Goal: Task Accomplishment & Management: Manage account settings

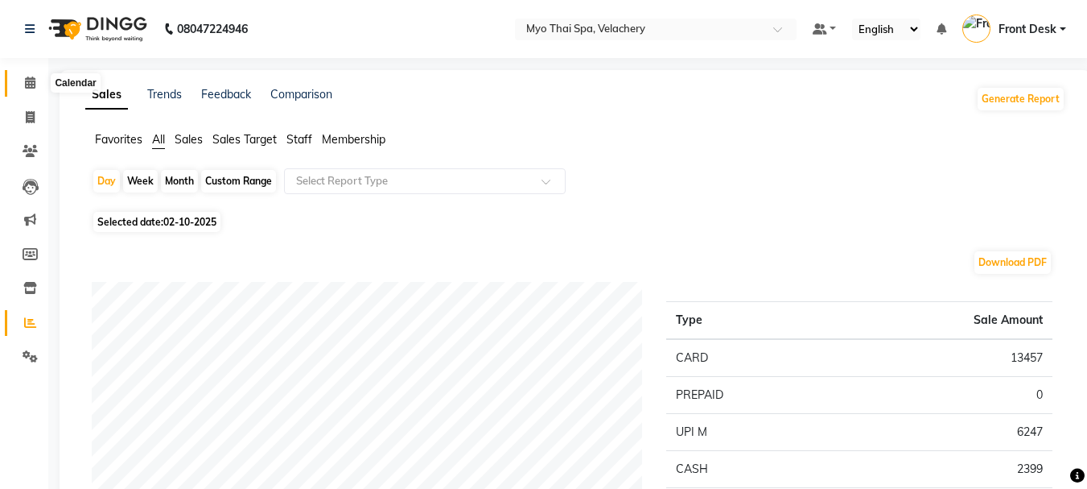
click at [20, 84] on span at bounding box center [30, 83] width 28 height 19
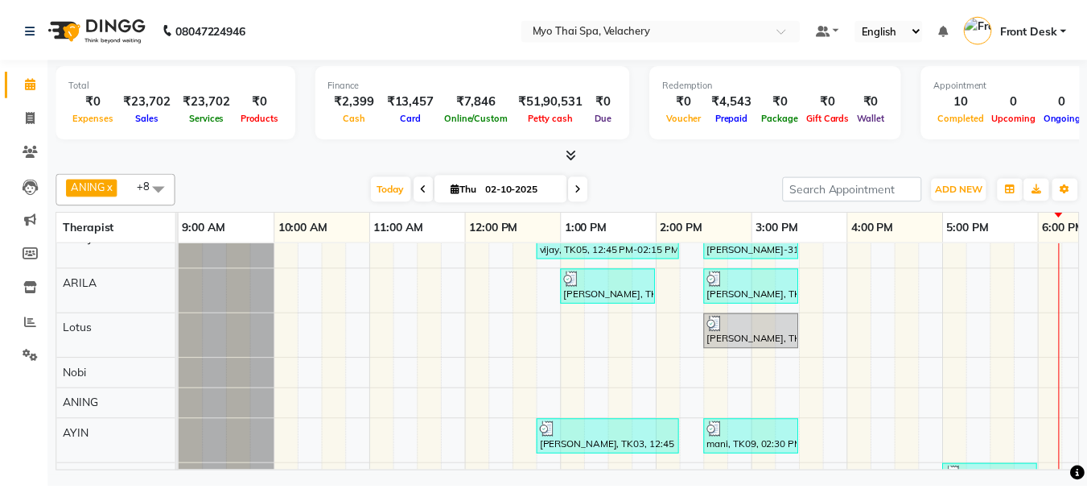
scroll to position [159, 0]
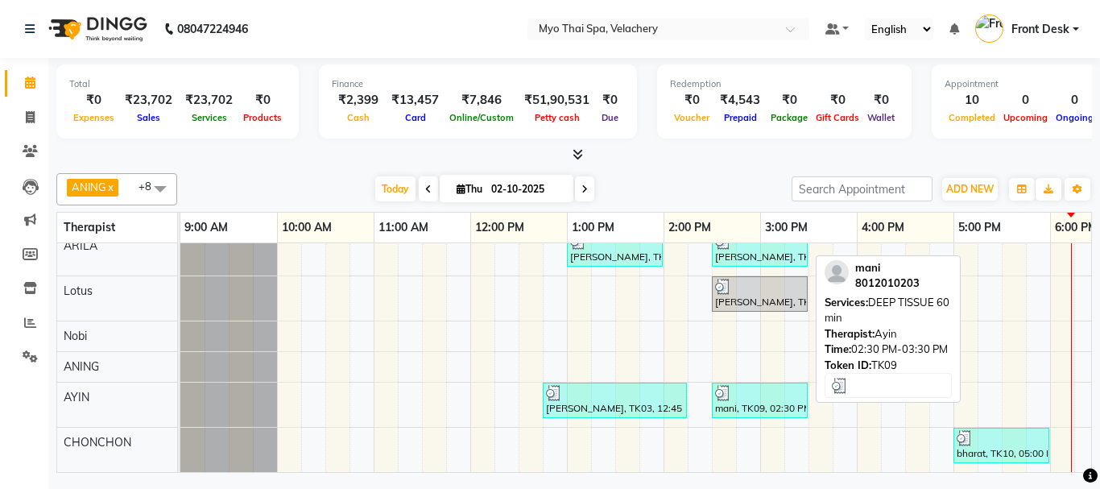
click at [738, 386] on div at bounding box center [759, 393] width 89 height 16
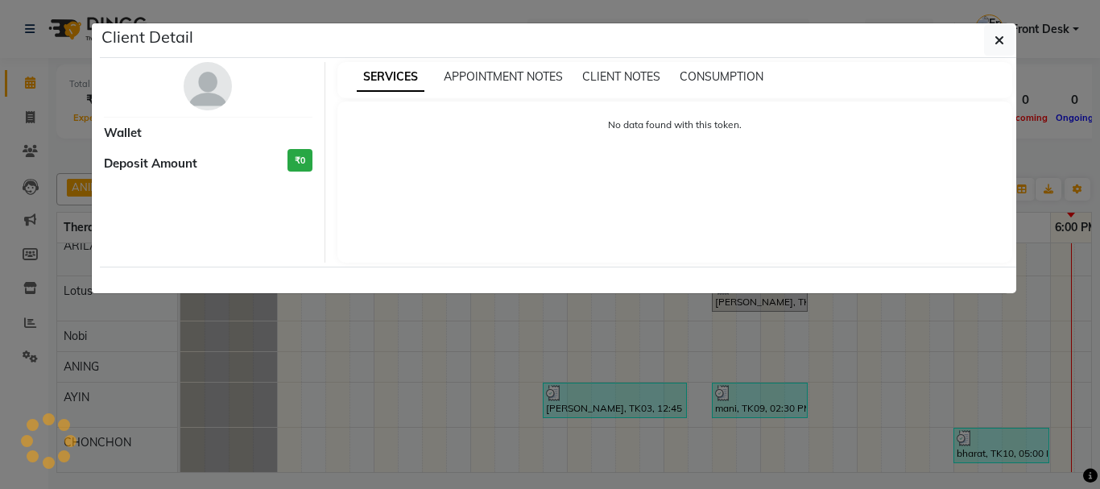
select select "3"
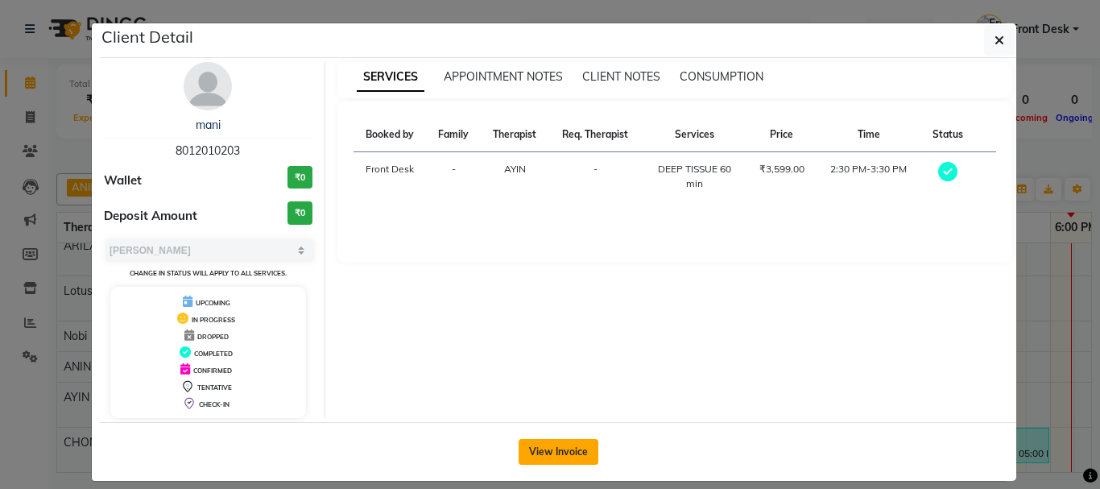
click at [543, 448] on button "View Invoice" at bounding box center [558, 452] width 80 height 26
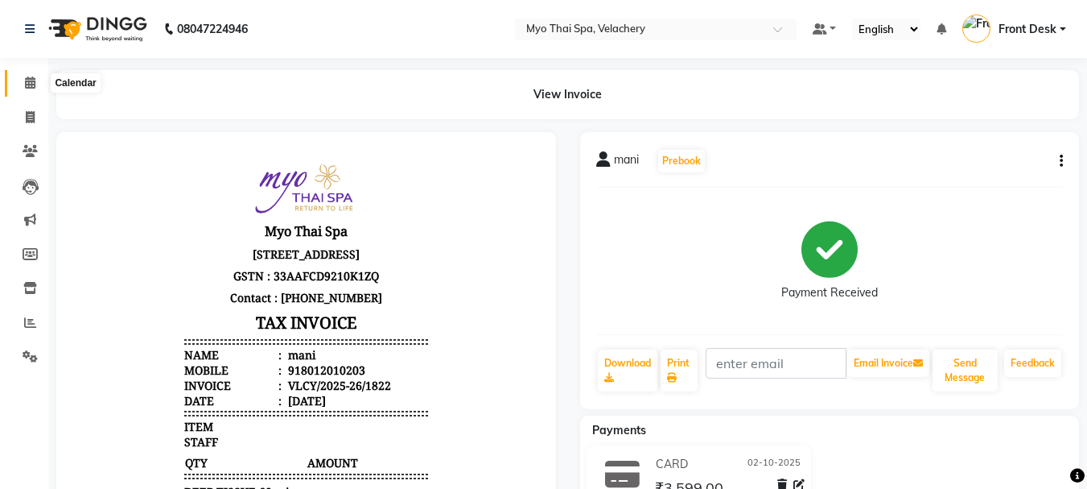
drag, startPoint x: 30, startPoint y: 82, endPoint x: 34, endPoint y: 93, distance: 12.0
click at [30, 83] on icon at bounding box center [30, 82] width 10 height 12
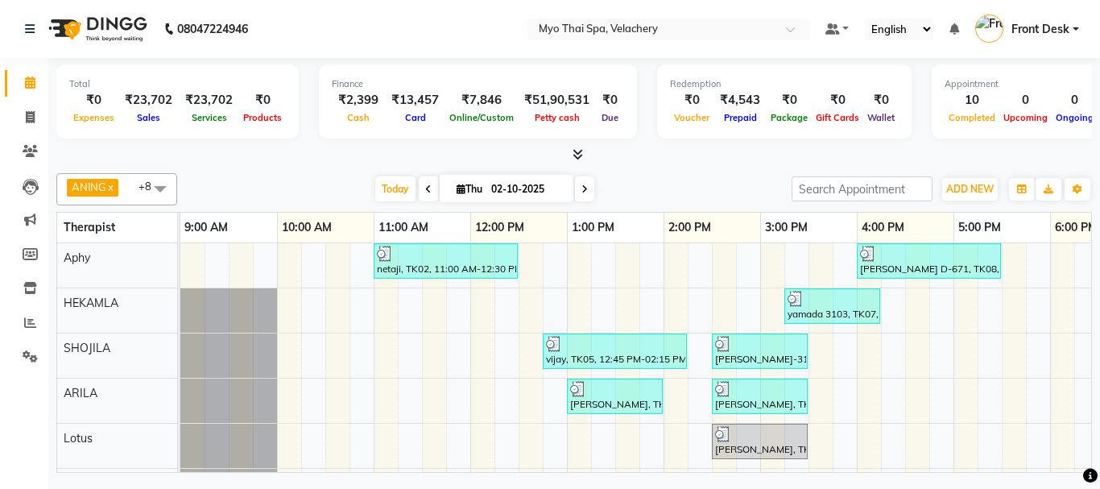
click at [846, 385] on div "netaji, TK02, 11:00 AM-12:30 PM, SWEDISH 90 min [PERSON_NAME] D-671, TK08, 04:0…" at bounding box center [904, 431] width 1449 height 376
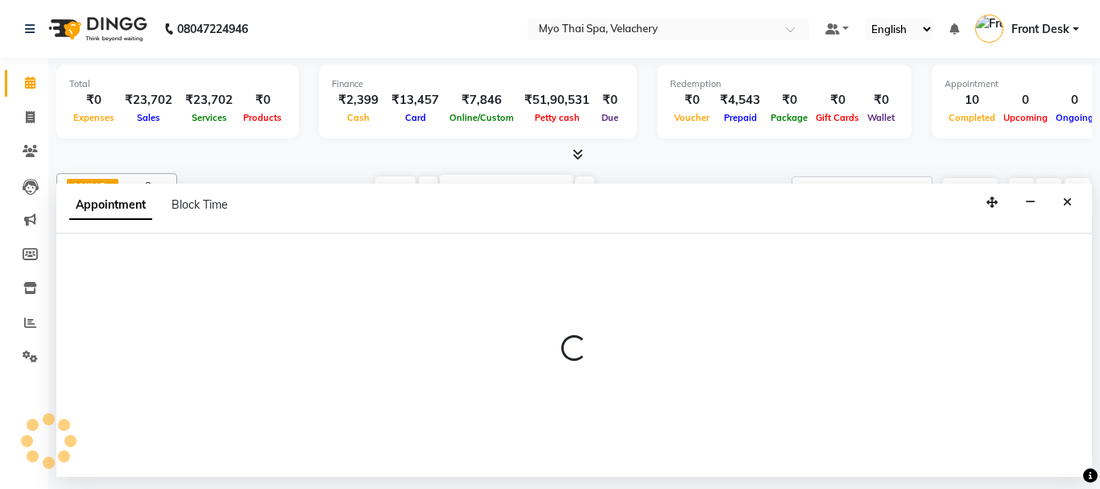
select select "37462"
select select "945"
select select "tentative"
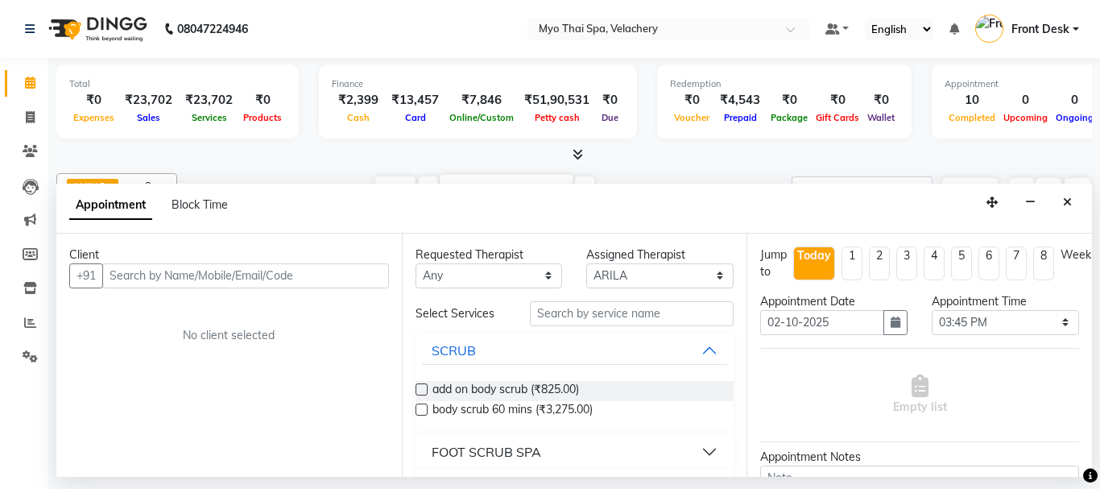
click at [192, 274] on input "text" at bounding box center [245, 275] width 287 height 25
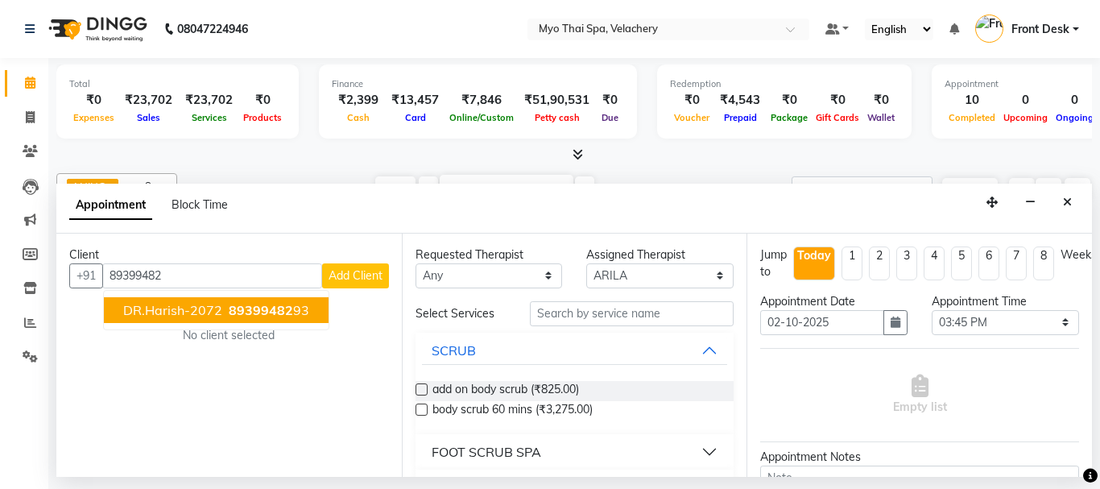
click at [225, 309] on ngb-highlight "89399482 93" at bounding box center [267, 310] width 84 height 16
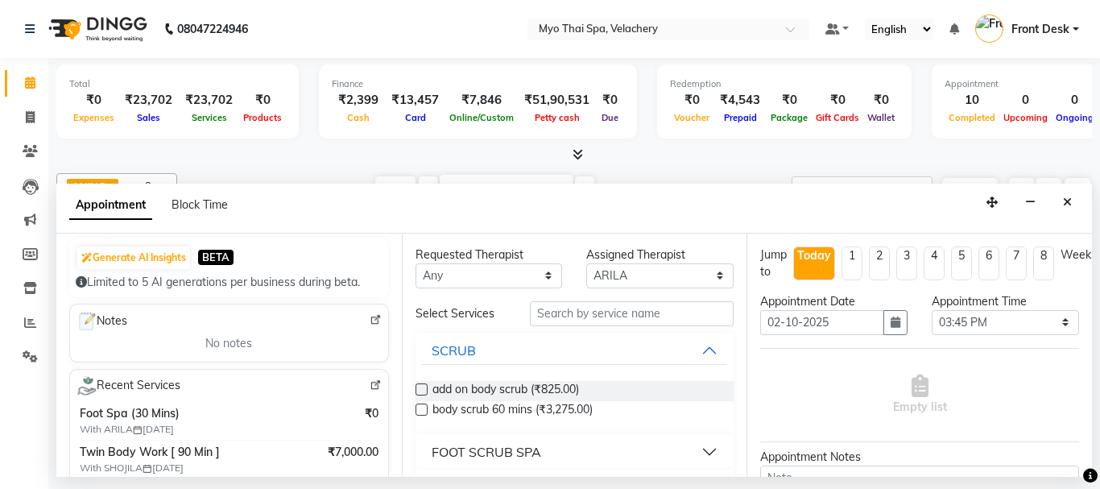
type input "8939948293"
click at [555, 310] on input "text" at bounding box center [632, 313] width 204 height 25
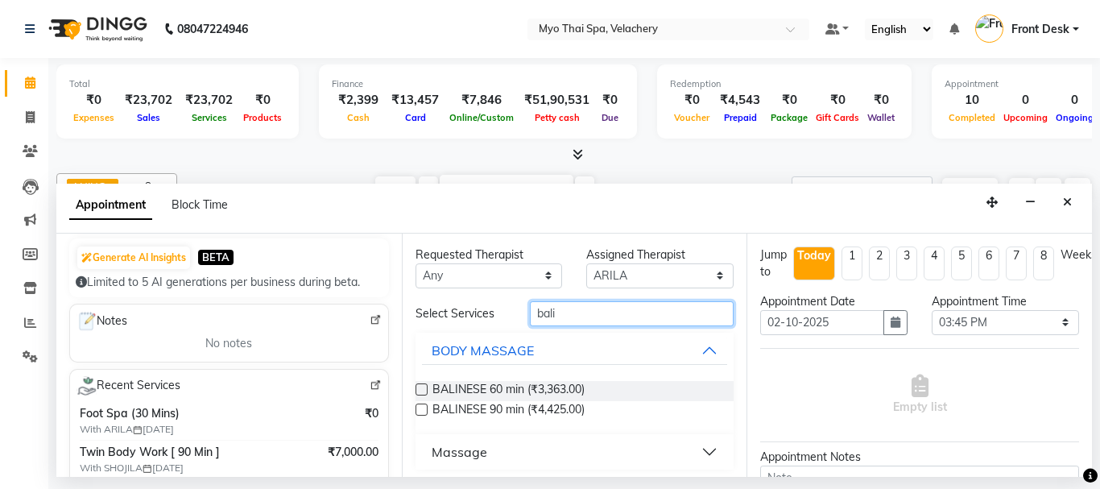
type input "bali"
click at [417, 407] on label at bounding box center [421, 409] width 12 height 12
click at [417, 407] on input "checkbox" at bounding box center [420, 411] width 10 height 10
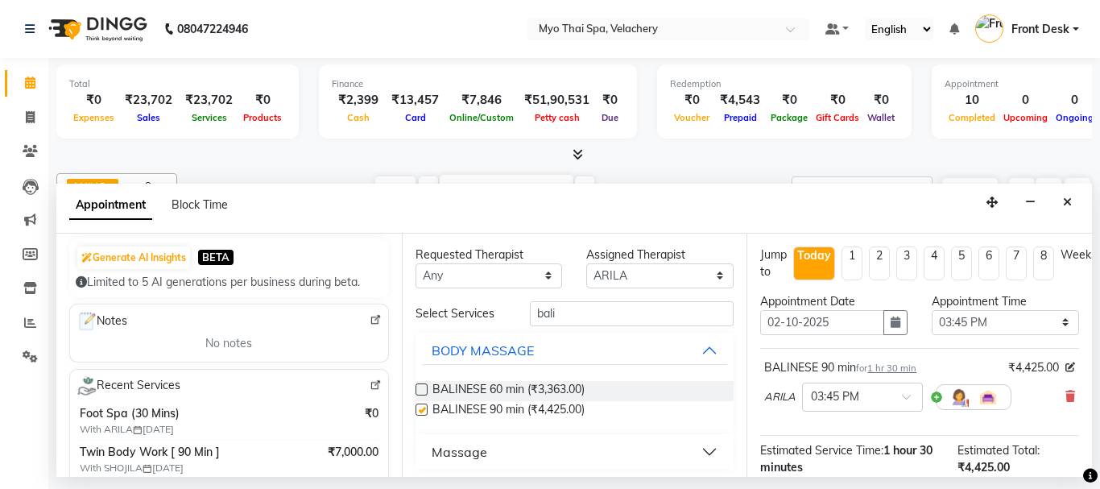
checkbox input "false"
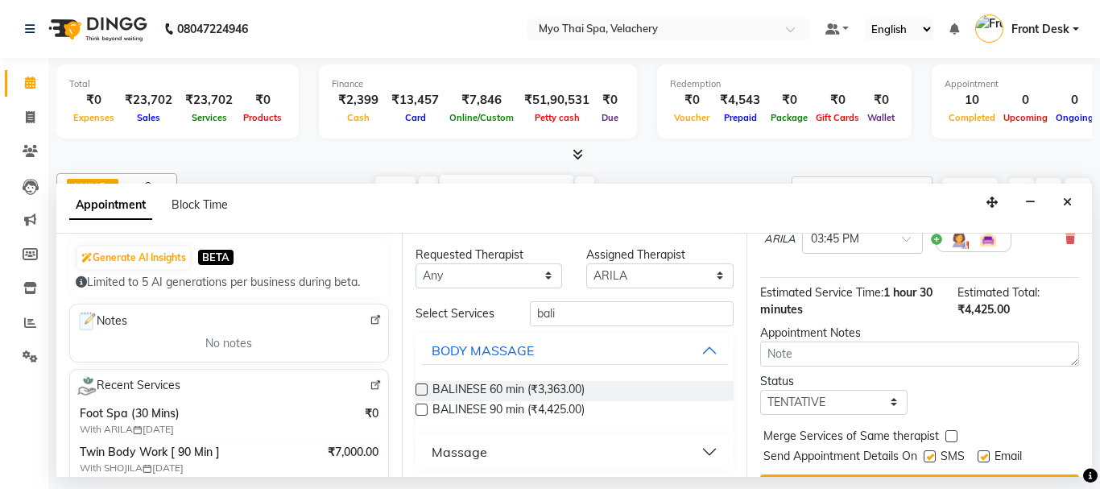
scroll to position [209, 0]
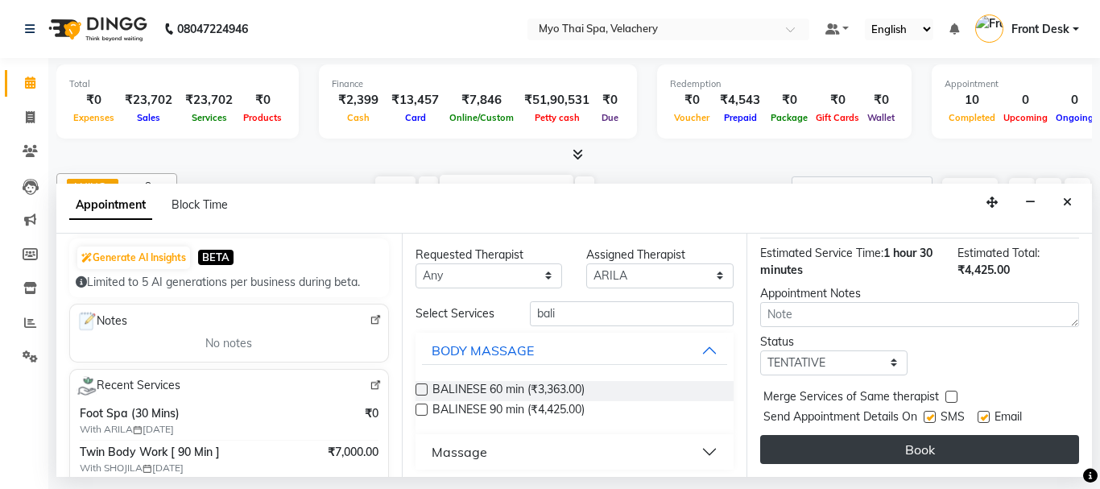
click at [869, 435] on button "Book" at bounding box center [919, 449] width 319 height 29
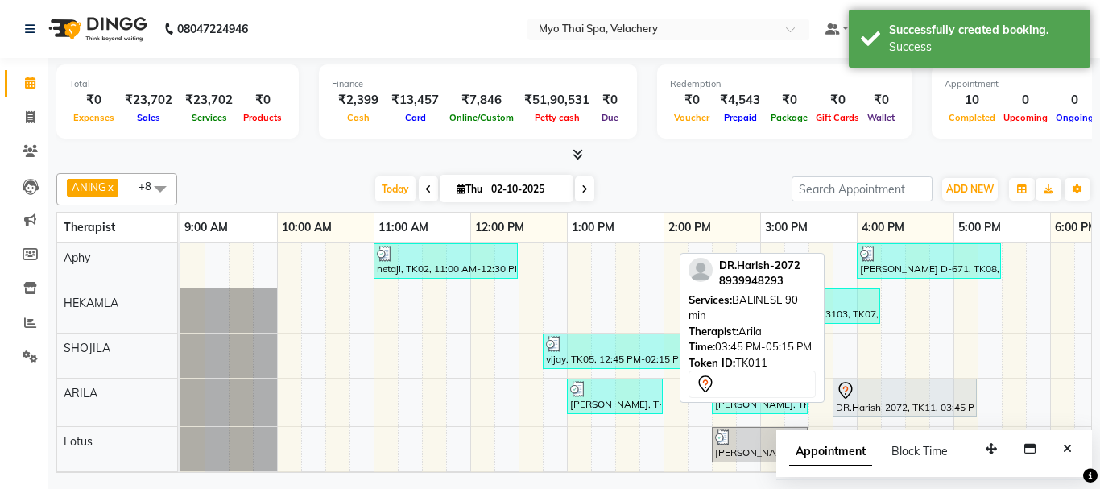
click at [902, 392] on div at bounding box center [905, 390] width 138 height 19
select select "7"
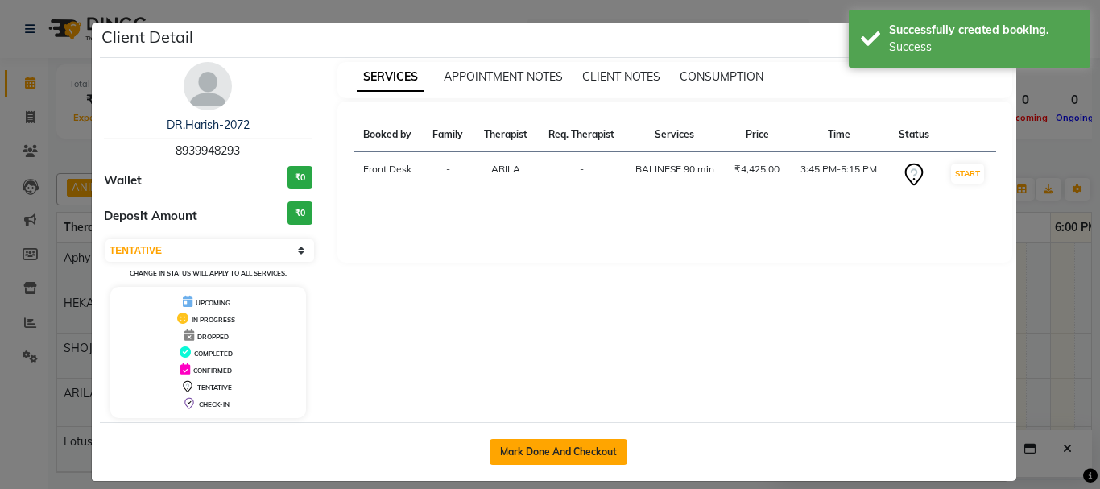
click at [531, 452] on button "Mark Done And Checkout" at bounding box center [558, 452] width 138 height 26
select select "service"
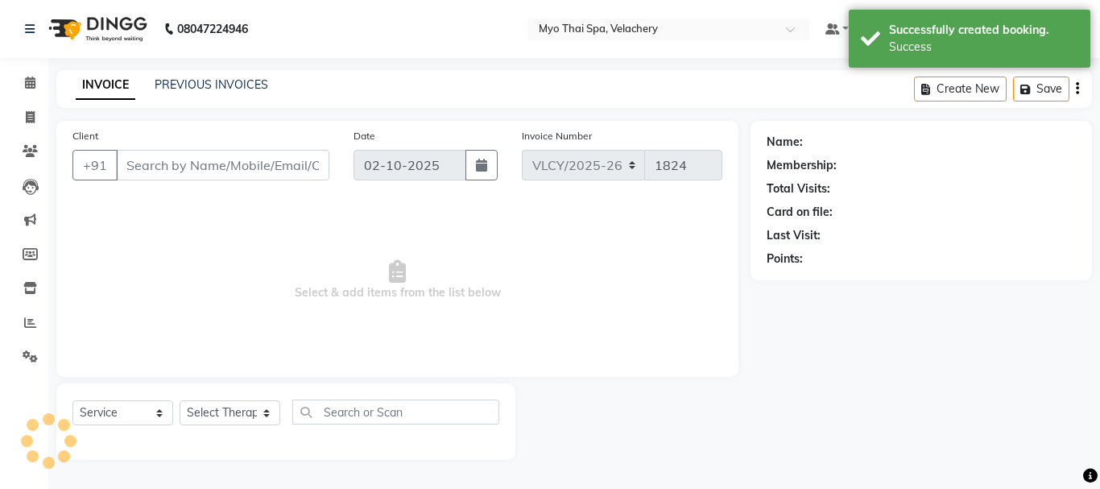
type input "8939948293"
select select "37462"
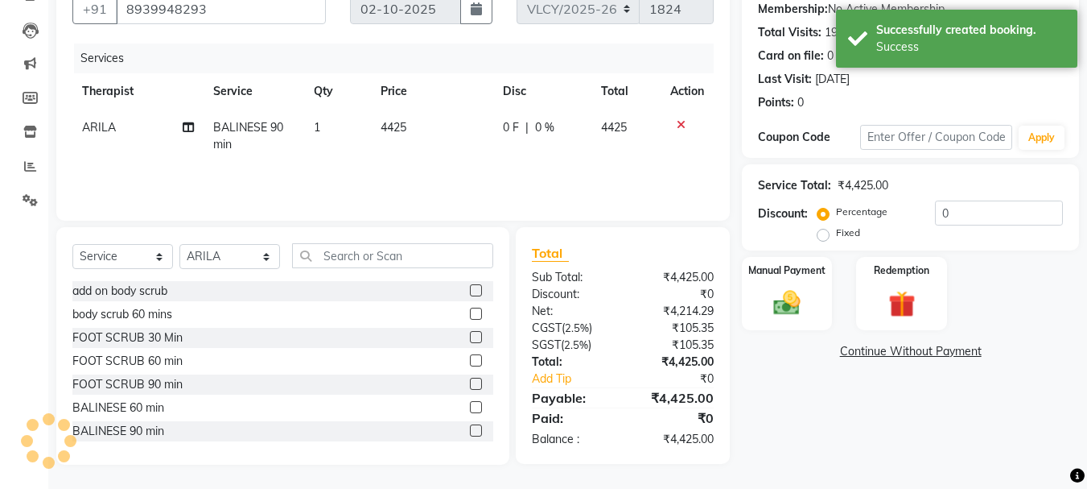
scroll to position [76, 0]
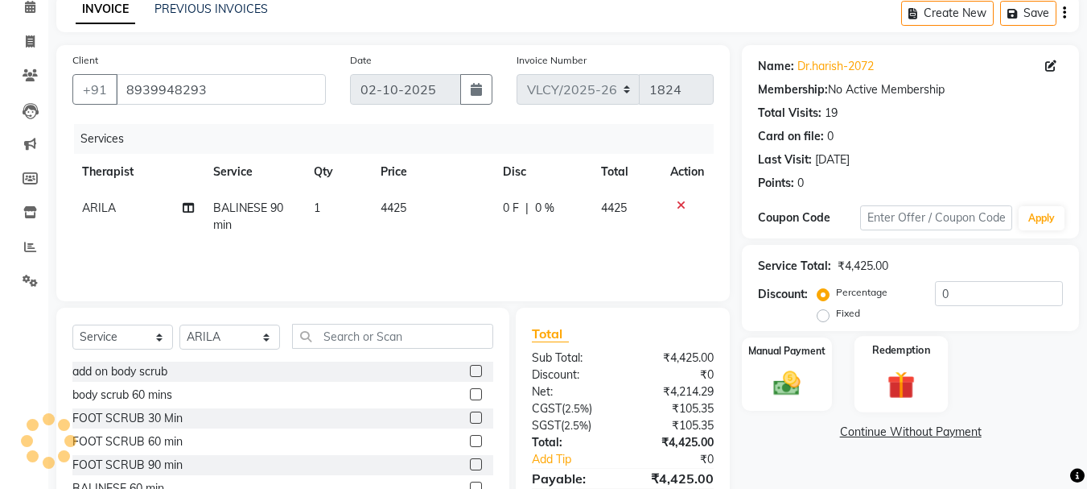
click at [891, 368] on img at bounding box center [901, 384] width 45 height 35
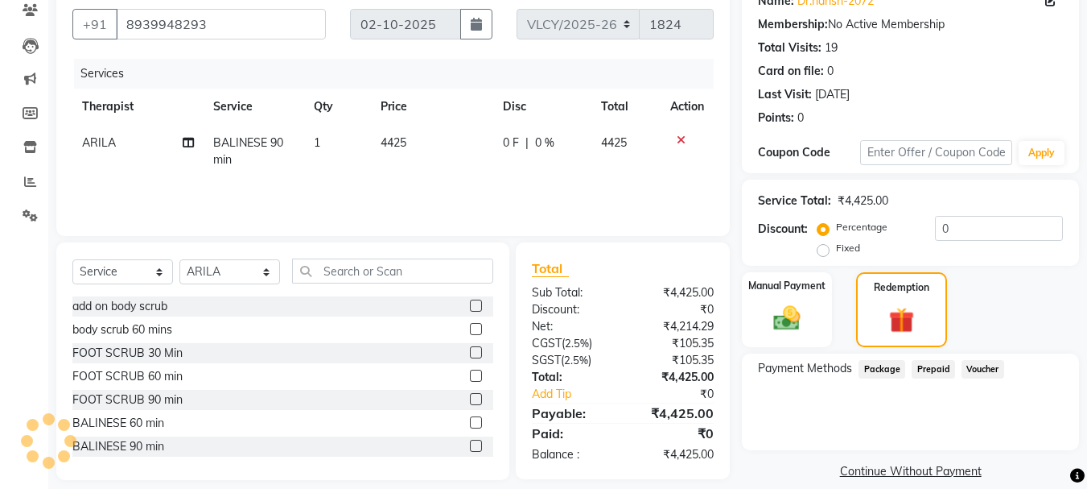
scroll to position [159, 0]
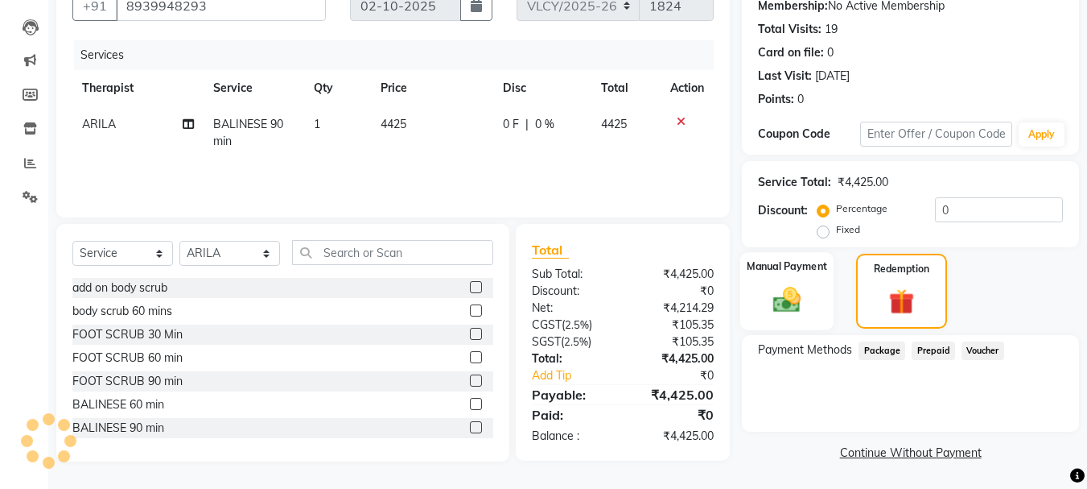
click at [793, 305] on img at bounding box center [787, 299] width 45 height 32
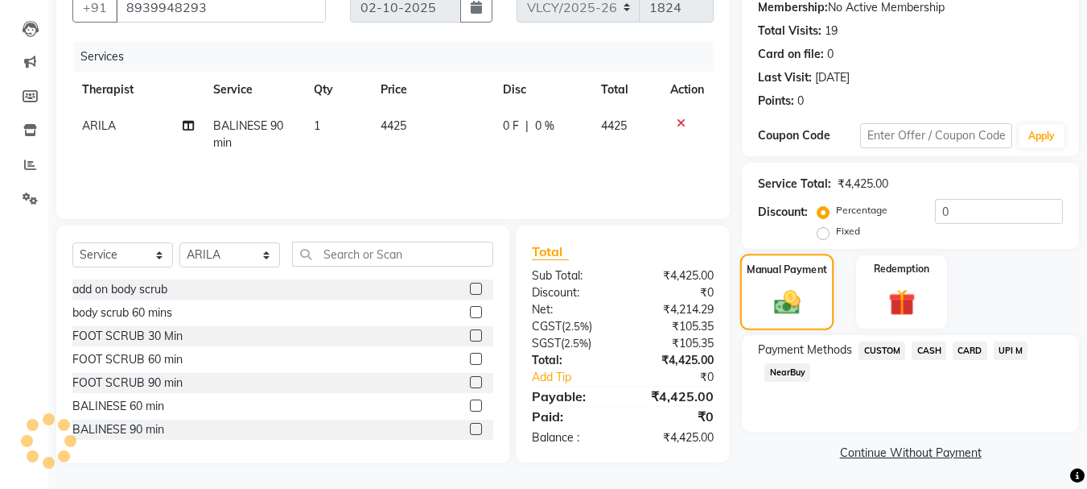
scroll to position [158, 0]
click at [935, 352] on span "CASH" at bounding box center [929, 350] width 35 height 19
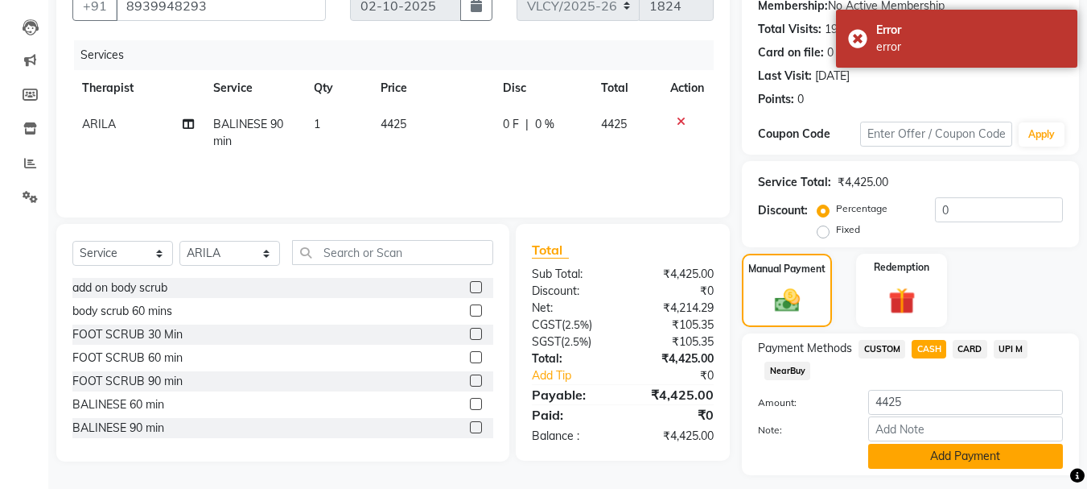
click at [906, 457] on button "Add Payment" at bounding box center [966, 456] width 195 height 25
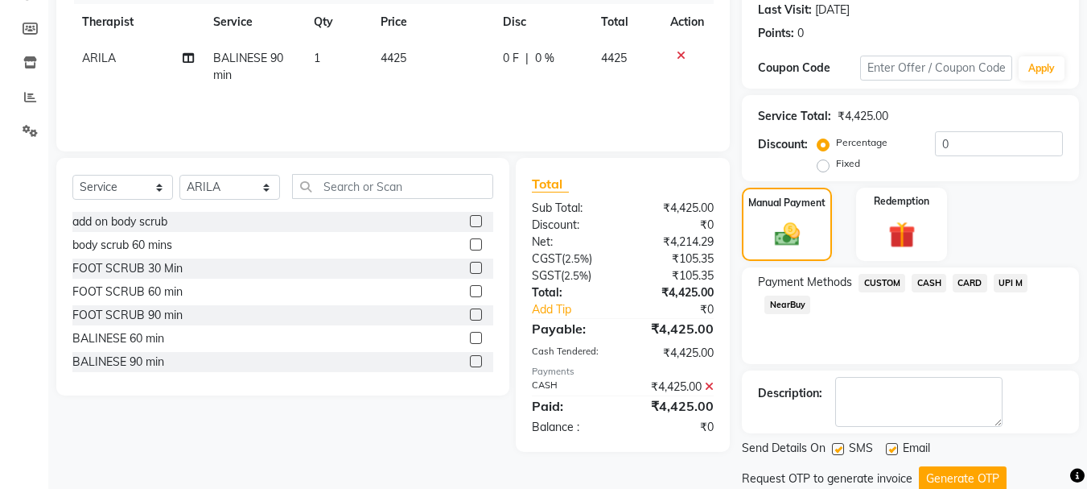
scroll to position [280, 0]
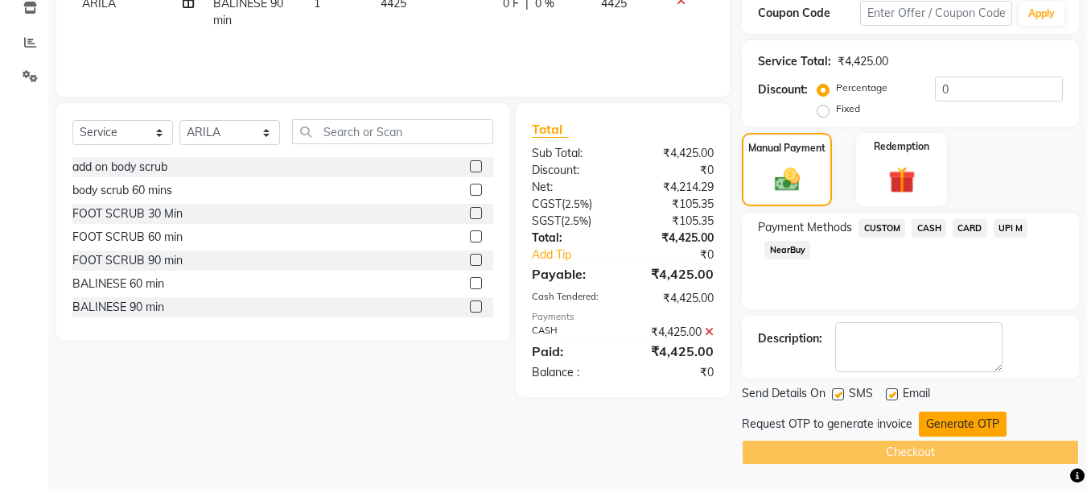
click at [931, 426] on button "Generate OTP" at bounding box center [963, 423] width 88 height 25
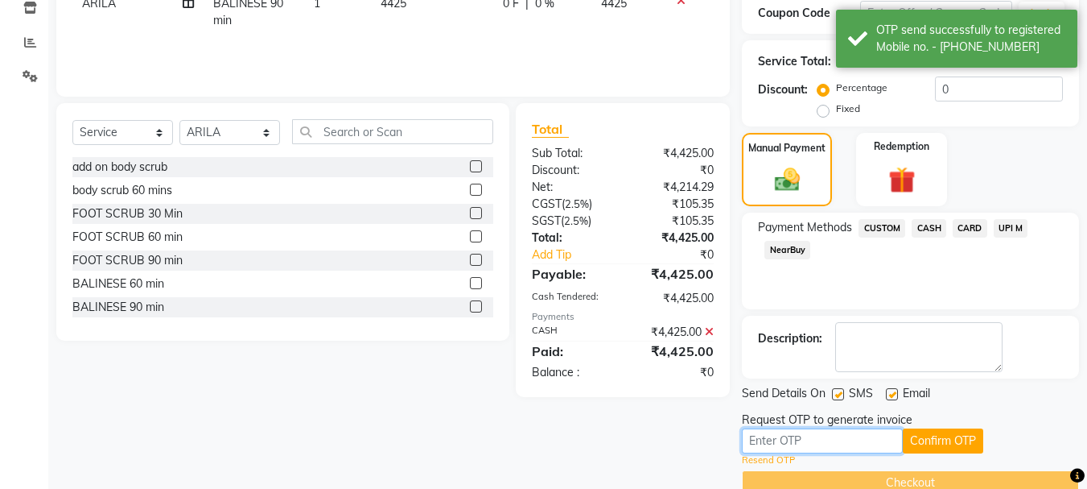
click at [780, 443] on input "text" at bounding box center [822, 440] width 161 height 25
click at [798, 438] on input "text" at bounding box center [822, 440] width 161 height 25
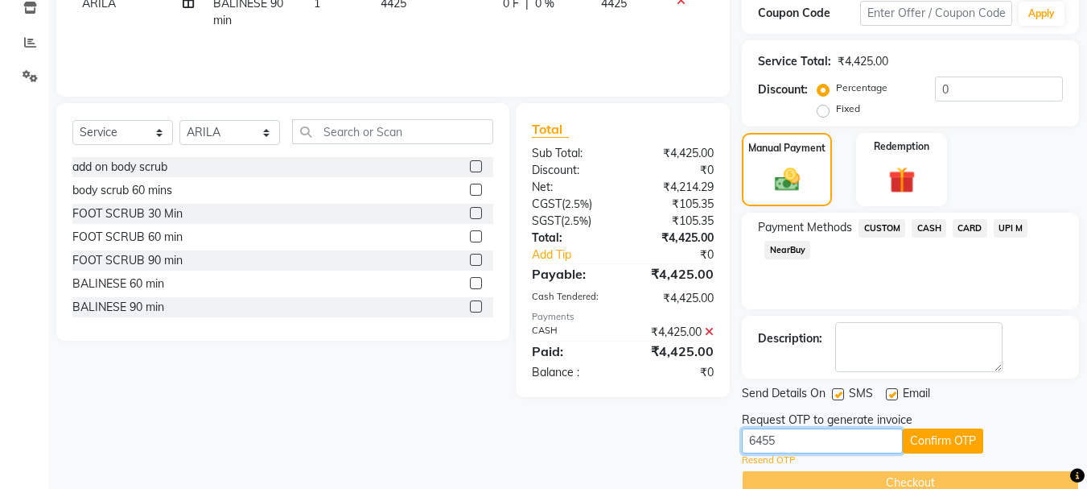
type input "6455"
click at [839, 394] on label at bounding box center [838, 394] width 12 height 12
click at [839, 394] on input "checkbox" at bounding box center [837, 395] width 10 height 10
checkbox input "false"
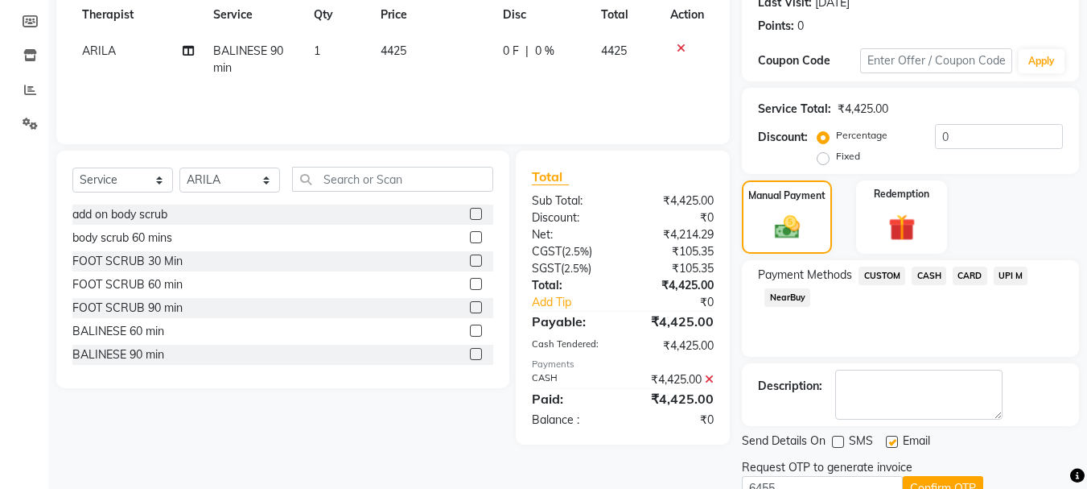
scroll to position [0, 0]
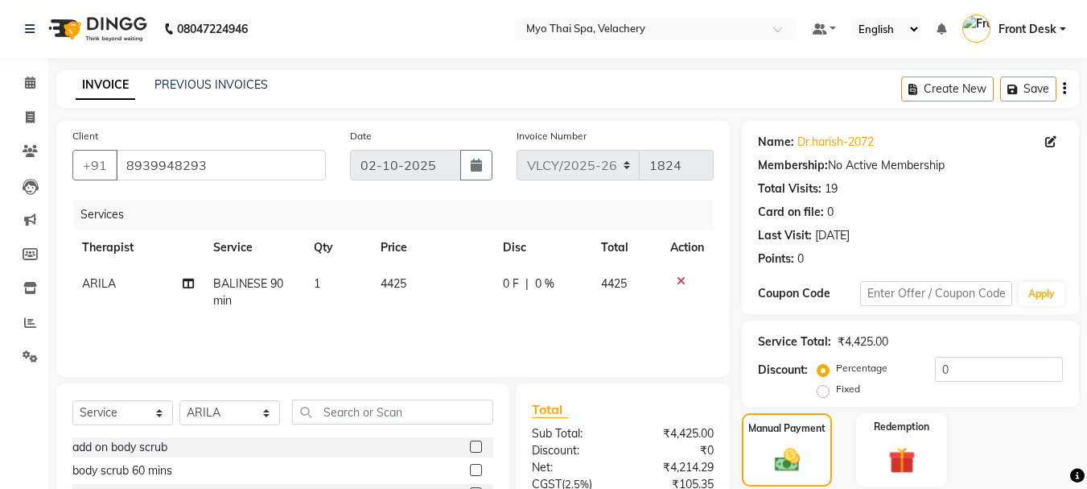
click at [554, 290] on span "0 %" at bounding box center [544, 283] width 19 height 17
select select "37462"
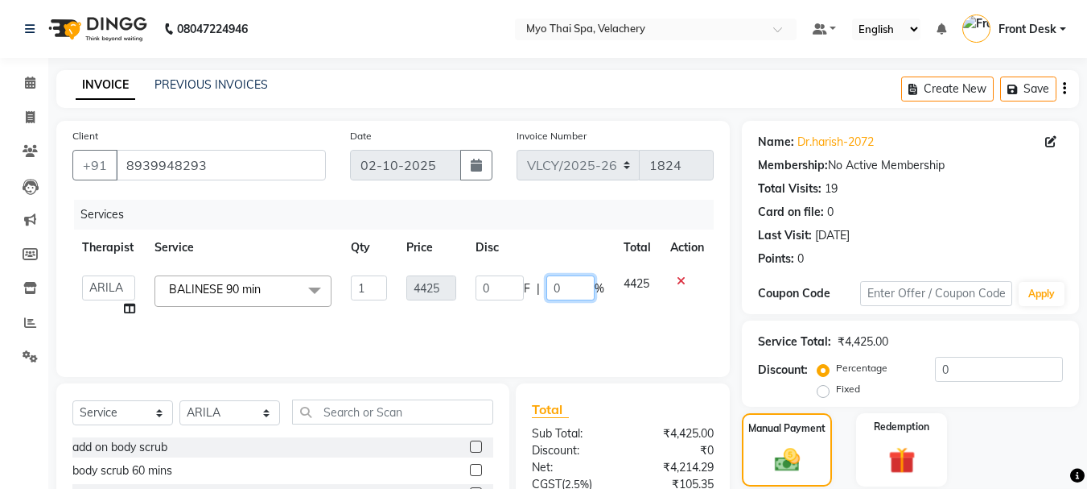
click at [564, 289] on input "0" at bounding box center [571, 287] width 48 height 25
type input "20"
click at [607, 312] on tr "ANING Aphy ARILA AYIN CHONCHON Front Desk HEKAMLA Lotus Nobi SHOJILA BALINESE 9…" at bounding box center [393, 296] width 642 height 61
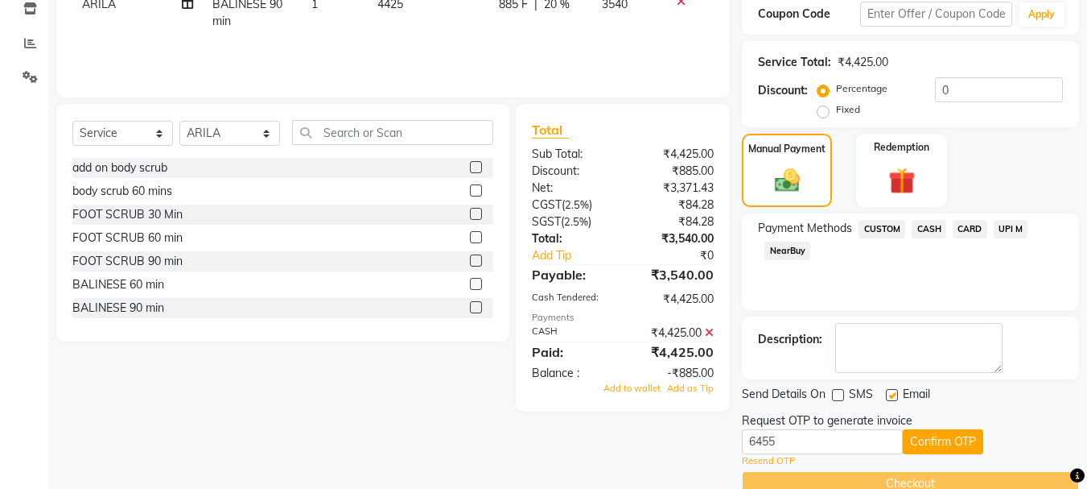
scroll to position [311, 0]
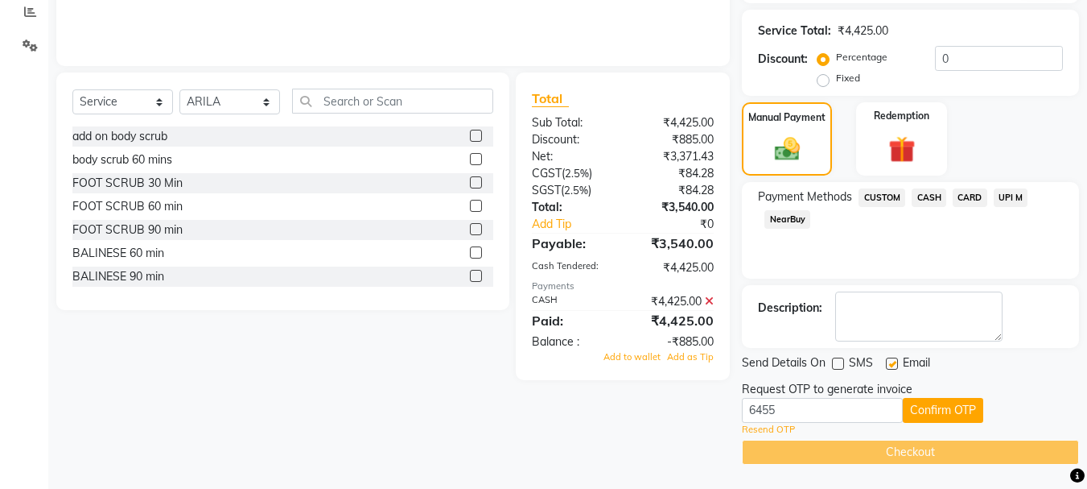
click at [710, 303] on icon at bounding box center [709, 300] width 9 height 11
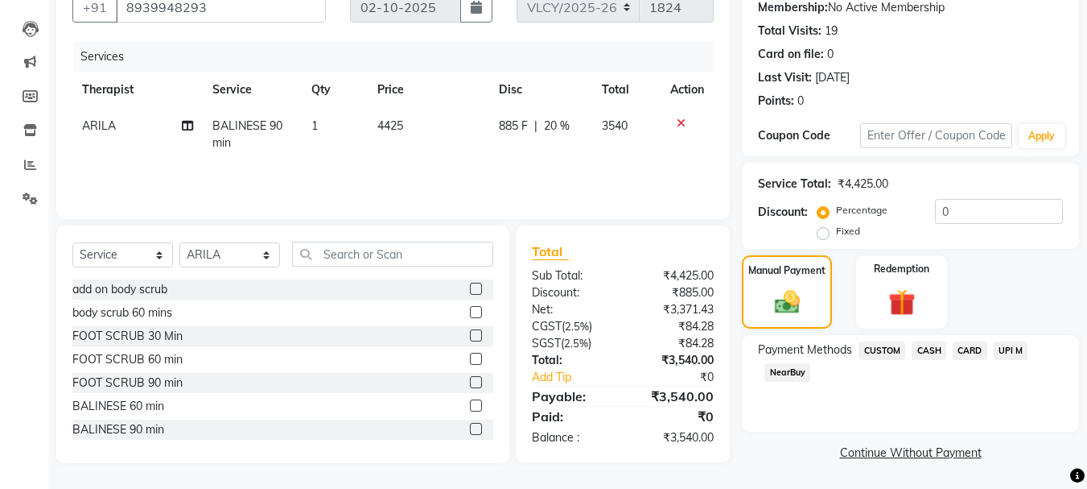
scroll to position [158, 0]
click at [935, 347] on span "CASH" at bounding box center [929, 350] width 35 height 19
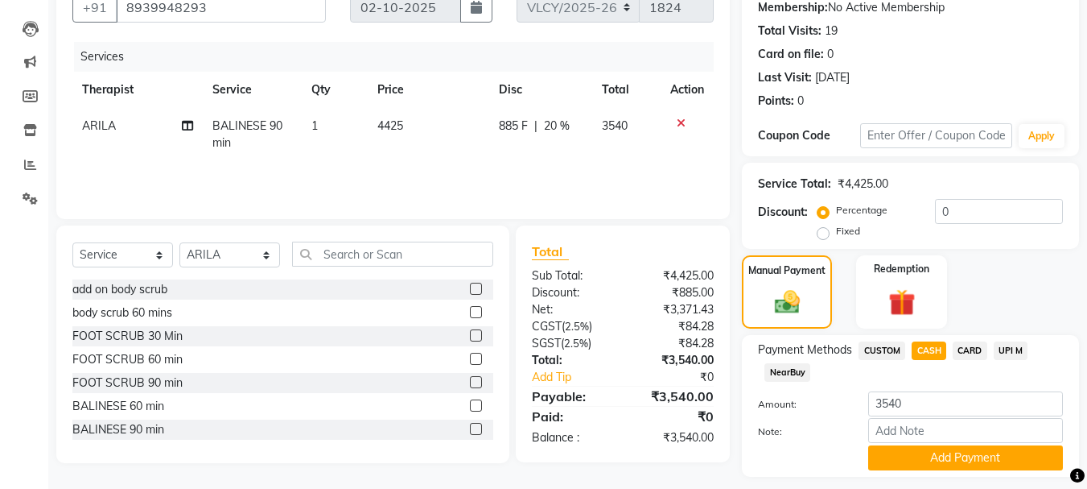
scroll to position [203, 0]
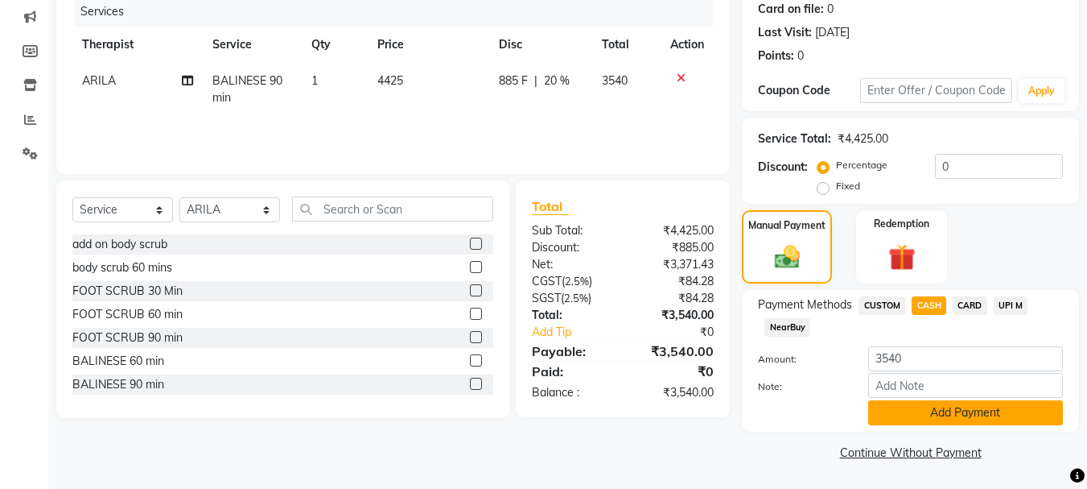
click at [931, 407] on button "Add Payment" at bounding box center [966, 412] width 195 height 25
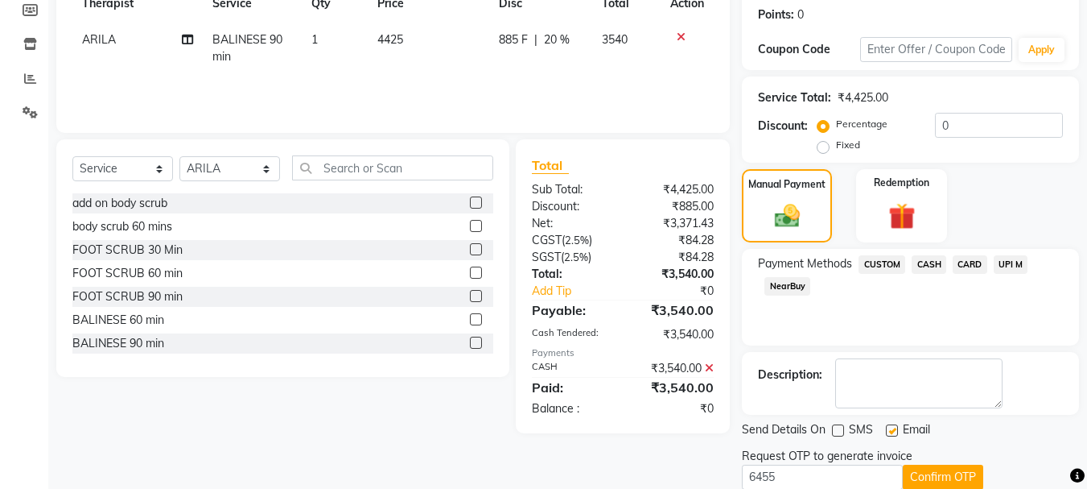
scroll to position [283, 0]
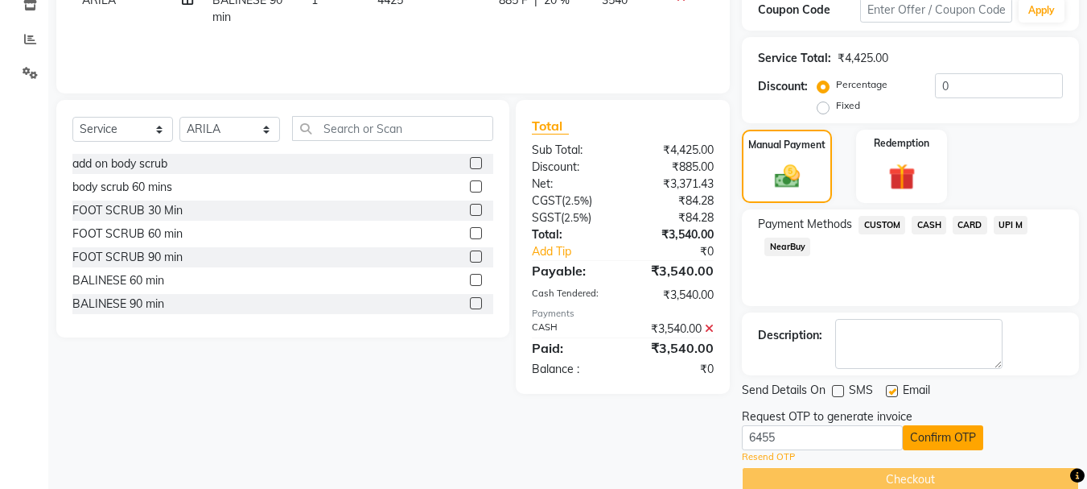
click at [926, 446] on button "Confirm OTP" at bounding box center [943, 437] width 80 height 25
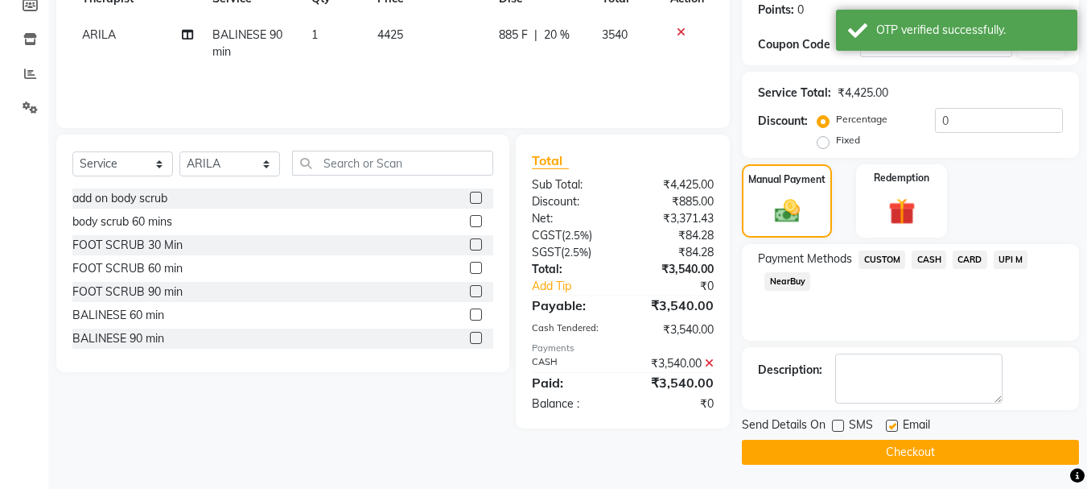
scroll to position [249, 0]
click at [889, 427] on label at bounding box center [892, 425] width 12 height 12
click at [889, 427] on input "checkbox" at bounding box center [891, 426] width 10 height 10
checkbox input "false"
click at [889, 444] on button "Checkout" at bounding box center [910, 451] width 337 height 25
